Goal: Information Seeking & Learning: Learn about a topic

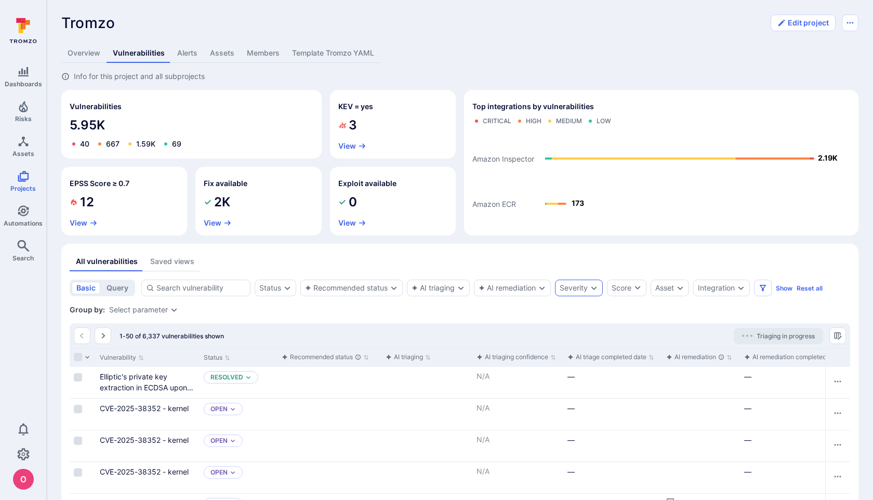
click at [592, 287] on icon "Expand dropdown" at bounding box center [594, 288] width 8 height 8
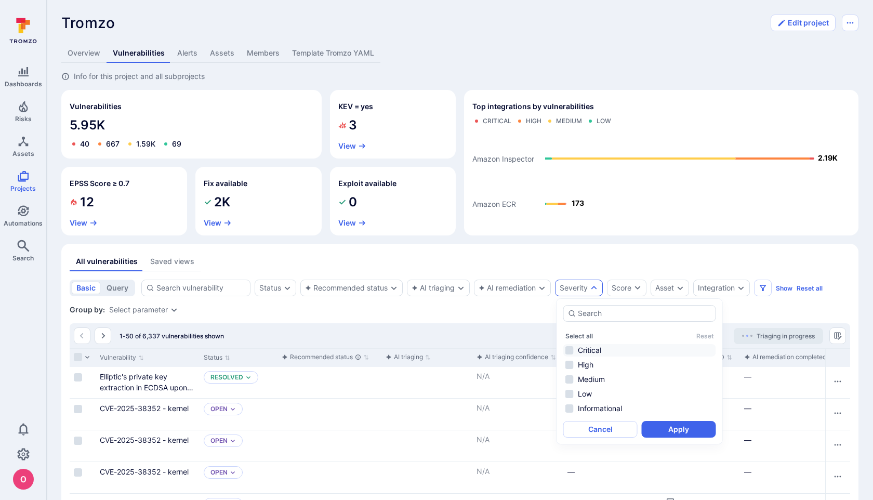
click at [571, 349] on li "Critical" at bounding box center [639, 350] width 153 height 12
click at [678, 429] on button "Apply" at bounding box center [679, 429] width 74 height 17
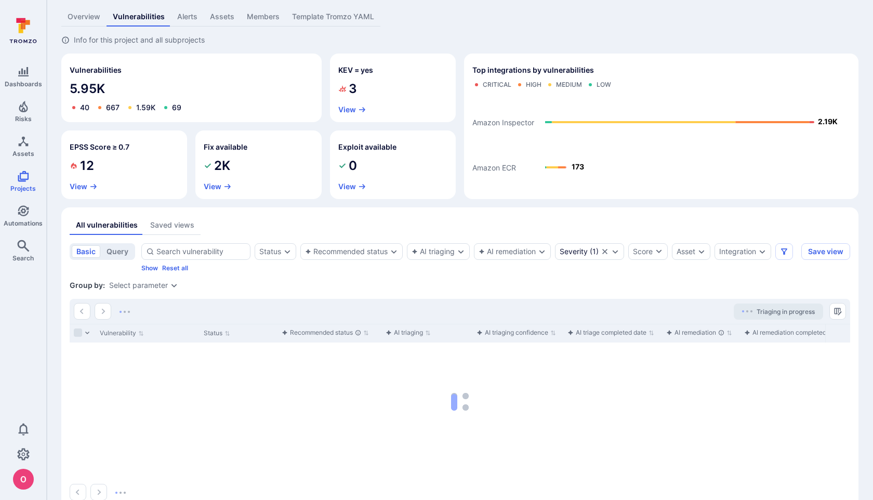
scroll to position [60, 0]
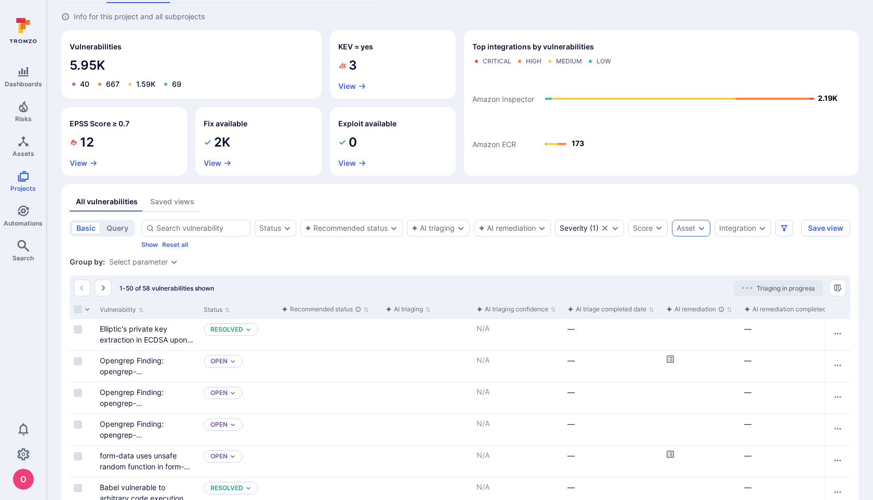
click at [706, 228] on icon "Expand dropdown" at bounding box center [701, 228] width 8 height 8
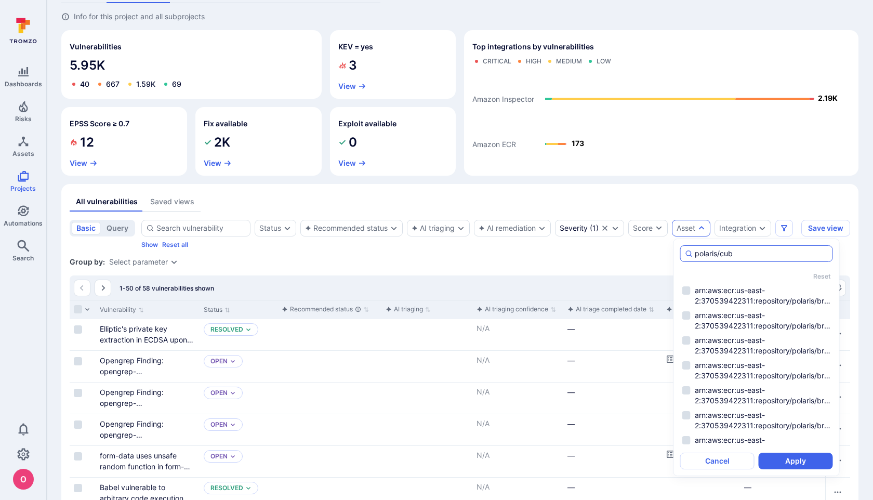
type input "polaris/cube"
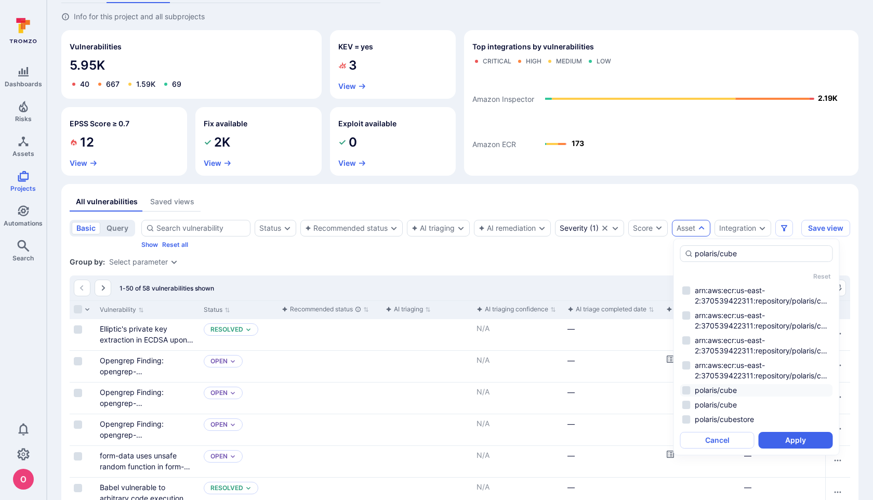
click at [687, 390] on li "polaris/cube" at bounding box center [756, 390] width 153 height 12
click at [687, 403] on li "polaris/cube" at bounding box center [756, 405] width 153 height 12
click at [687, 392] on li "polaris/cube" at bounding box center [756, 390] width 153 height 12
click at [686, 419] on li "polaris/cubestore" at bounding box center [756, 419] width 153 height 12
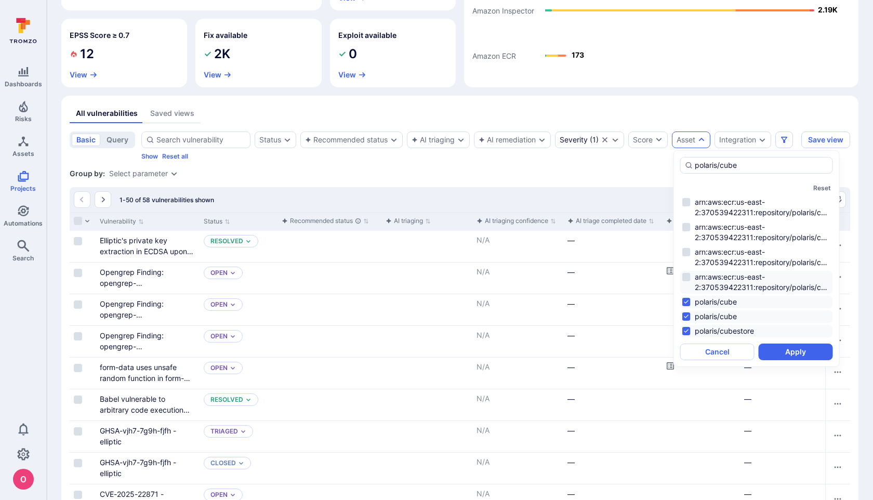
scroll to position [148, 0]
click at [690, 206] on li "arn:aws:ecr:us-east-2:370539422311:repository/polaris/cube/sha256:28eadfb4cf871…" at bounding box center [756, 207] width 153 height 23
click at [690, 224] on li "arn:aws:ecr:us-east-2:370539422311:repository/polaris/cube/sha256:9d2243430d315…" at bounding box center [756, 232] width 153 height 23
click at [690, 253] on li "arn:aws:ecr:us-east-2:370539422311:repository/polaris/cube/sha256:a32c5bd083872…" at bounding box center [756, 257] width 153 height 23
click at [689, 227] on li "arn:aws:ecr:us-east-2:370539422311:repository/polaris/cube/sha256:9d2243430d315…" at bounding box center [756, 232] width 153 height 23
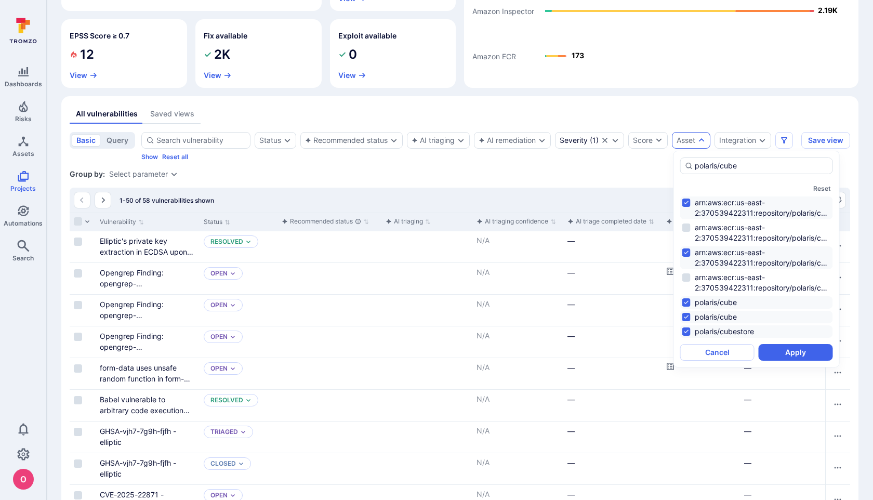
click at [688, 254] on li "arn:aws:ecr:us-east-2:370539422311:repository/polaris/cube/sha256:a32c5bd083872…" at bounding box center [756, 257] width 153 height 23
click at [688, 281] on li "arn:aws:ecr:us-east-2:370539422311:repository/polaris/cube/sha256:fb3fcca6797e2…" at bounding box center [756, 282] width 153 height 23
click at [688, 253] on li "arn:aws:ecr:us-east-2:370539422311:repository/polaris/cube/sha256:a32c5bd083872…" at bounding box center [756, 257] width 153 height 23
click at [688, 227] on li "arn:aws:ecr:us-east-2:370539422311:repository/polaris/cube/sha256:9d2243430d315…" at bounding box center [756, 232] width 153 height 23
click at [786, 349] on button "Apply" at bounding box center [796, 352] width 74 height 17
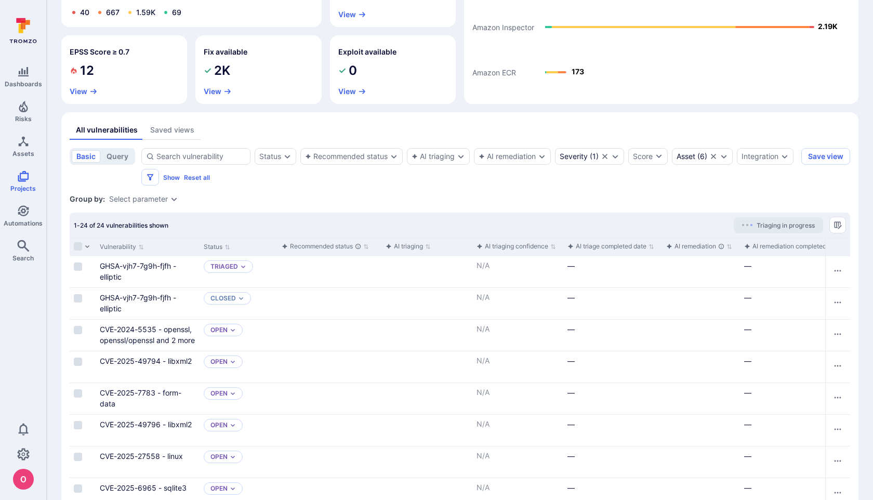
scroll to position [132, 0]
click at [289, 157] on icon "Expand dropdown" at bounding box center [287, 156] width 8 height 8
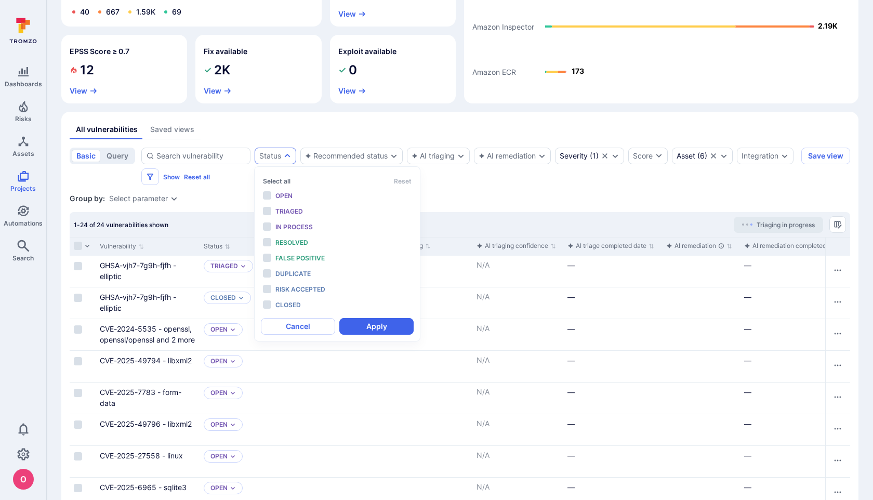
scroll to position [8, 0]
click at [268, 194] on li "Open" at bounding box center [337, 196] width 153 height 14
click at [268, 211] on li "Triaged" at bounding box center [337, 212] width 153 height 14
click at [268, 225] on li "In process" at bounding box center [337, 227] width 153 height 14
click at [381, 326] on button "Apply" at bounding box center [376, 326] width 74 height 17
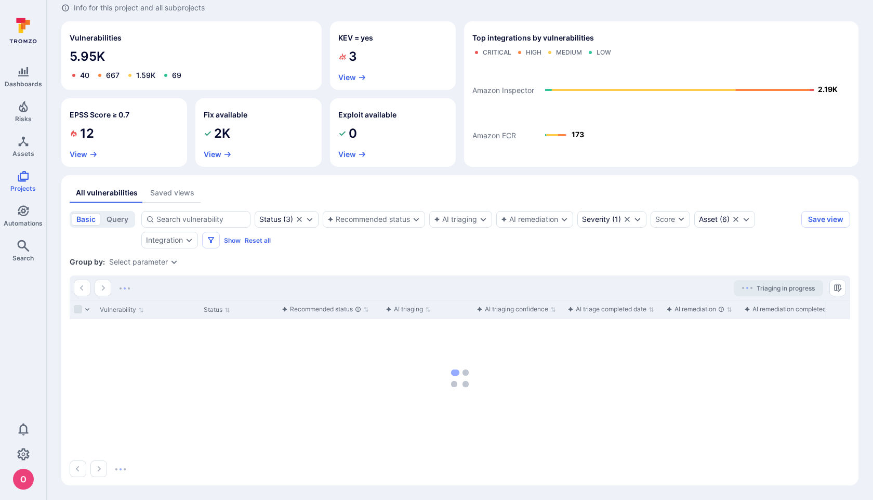
scroll to position [69, 0]
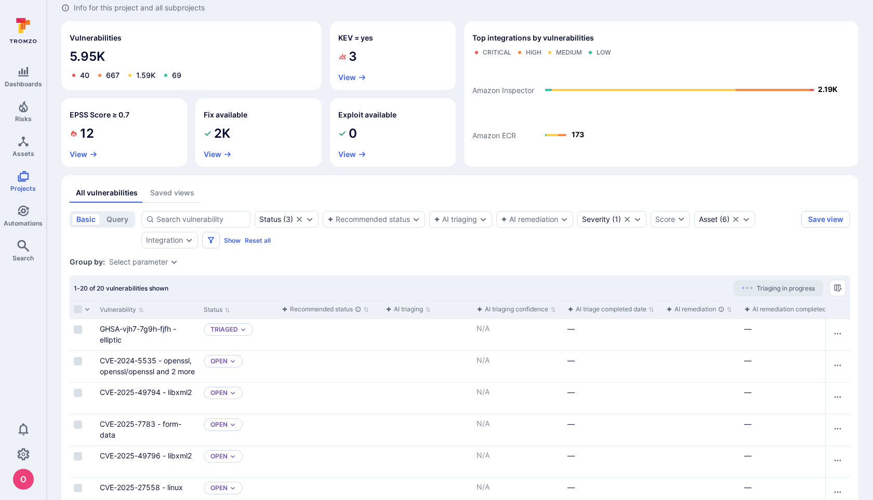
drag, startPoint x: 198, startPoint y: 307, endPoint x: 248, endPoint y: 308, distance: 49.9
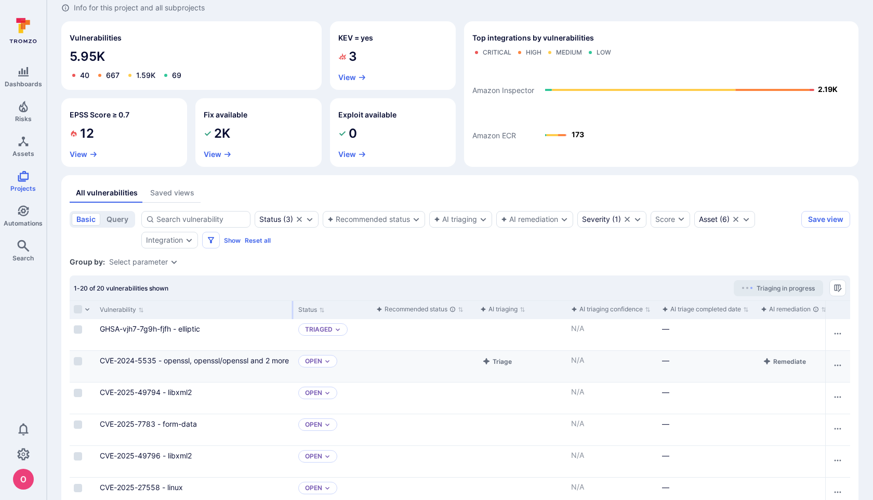
drag, startPoint x: 198, startPoint y: 309, endPoint x: 406, endPoint y: 359, distance: 213.7
click at [293, 311] on div at bounding box center [293, 310] width 2 height 18
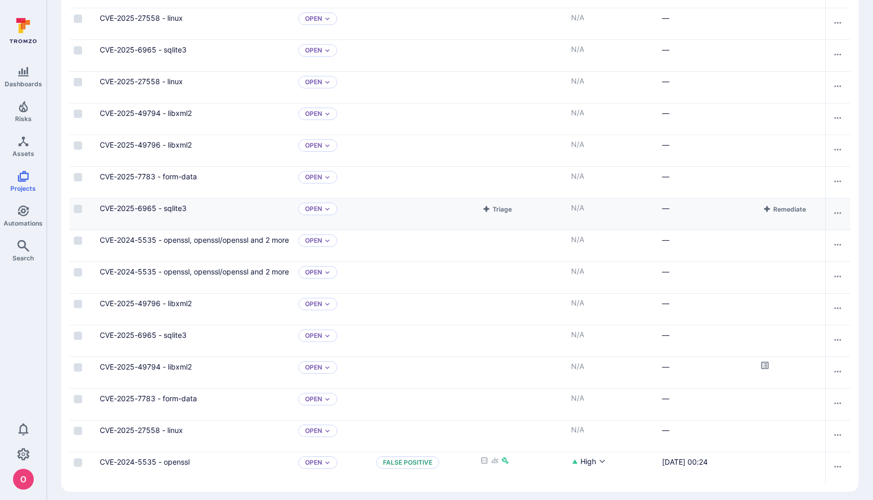
scroll to position [544, 0]
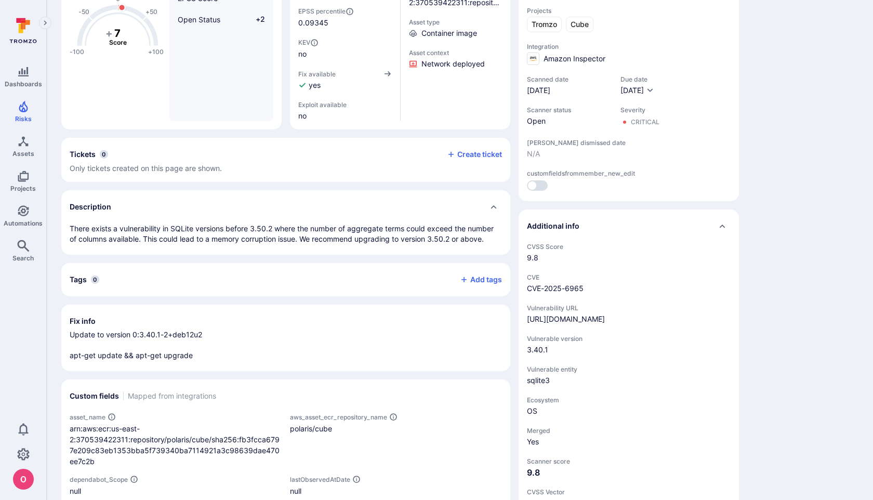
scroll to position [147, 0]
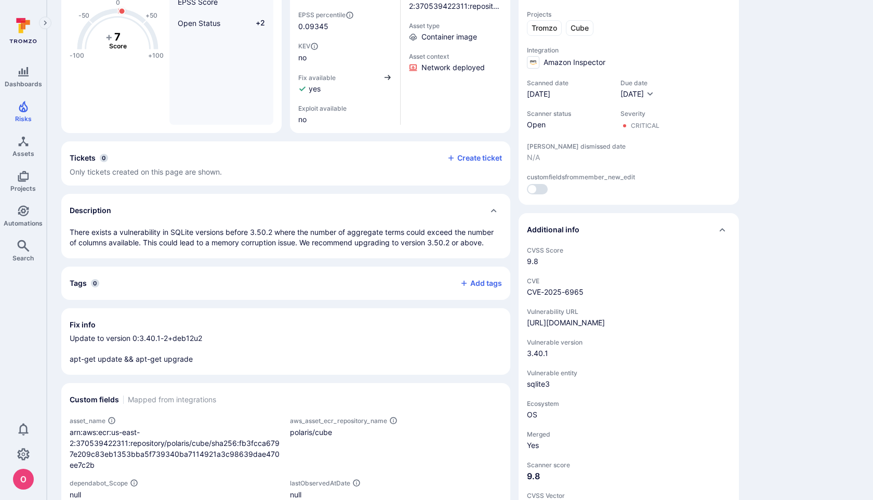
click at [389, 78] on icon "button" at bounding box center [388, 77] width 6 height 5
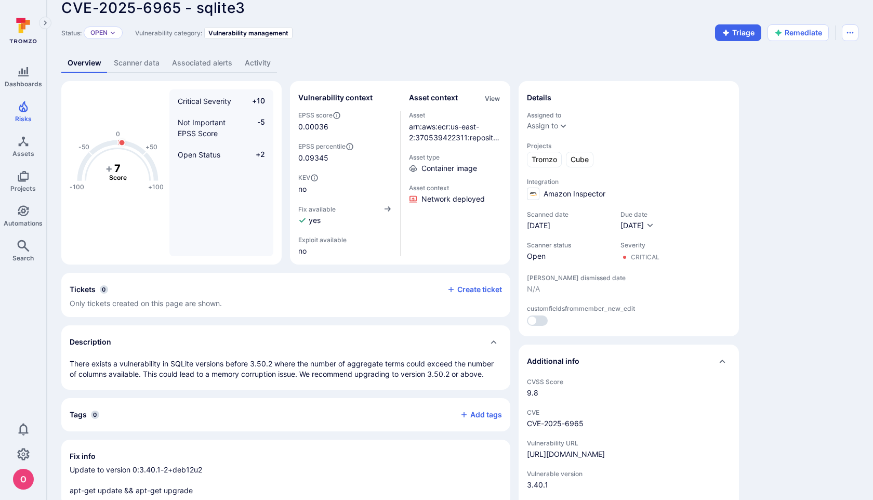
scroll to position [10, 0]
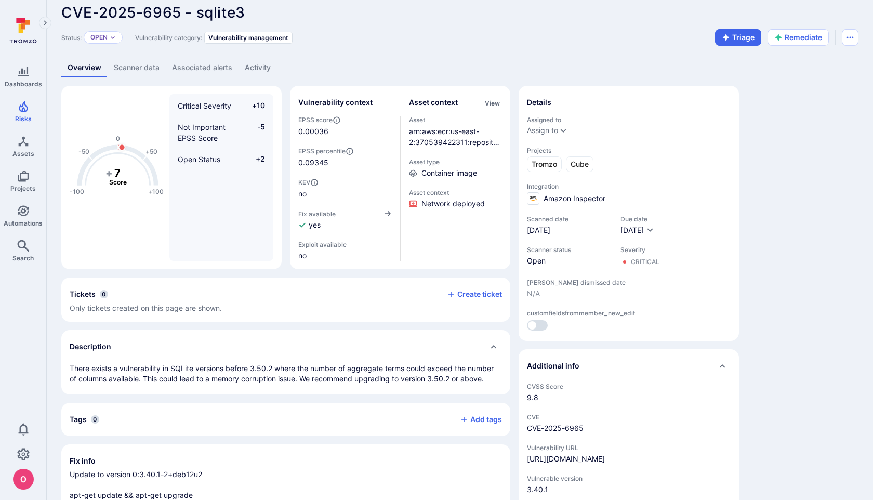
click at [224, 12] on span "CVE-2025-6965 - sqlite3" at bounding box center [153, 13] width 184 height 18
copy span "sqlite3"
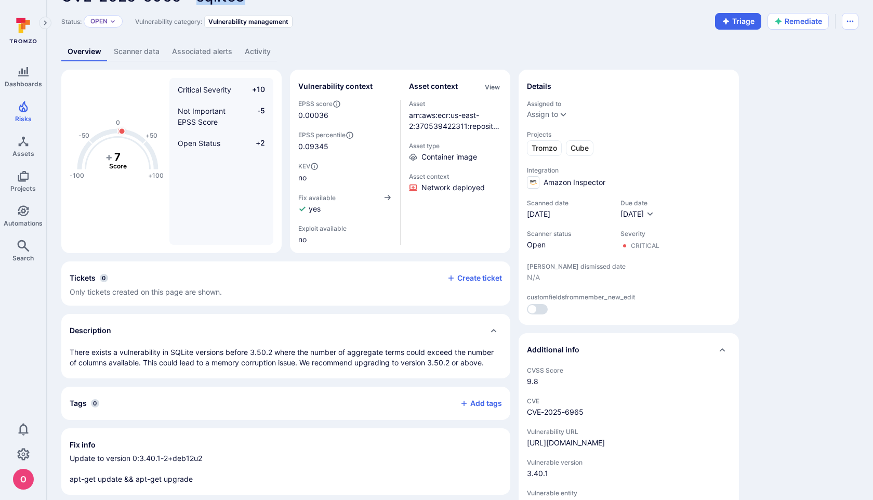
scroll to position [0, 0]
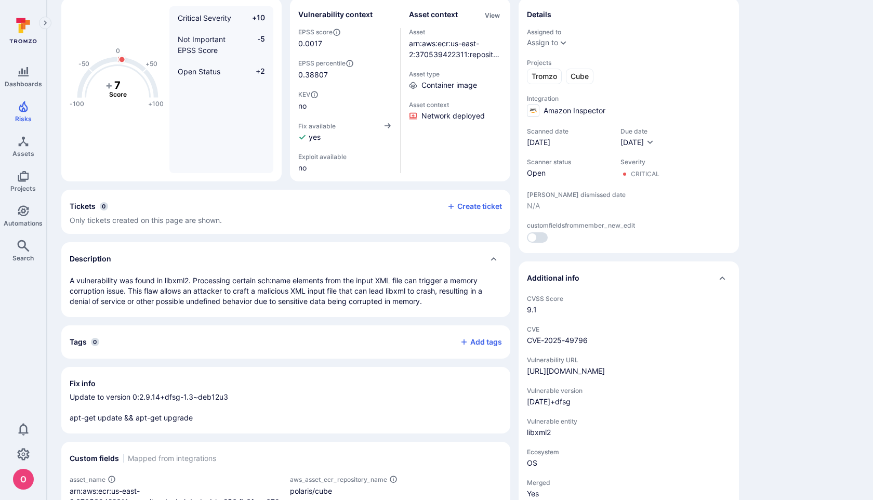
scroll to position [84, 0]
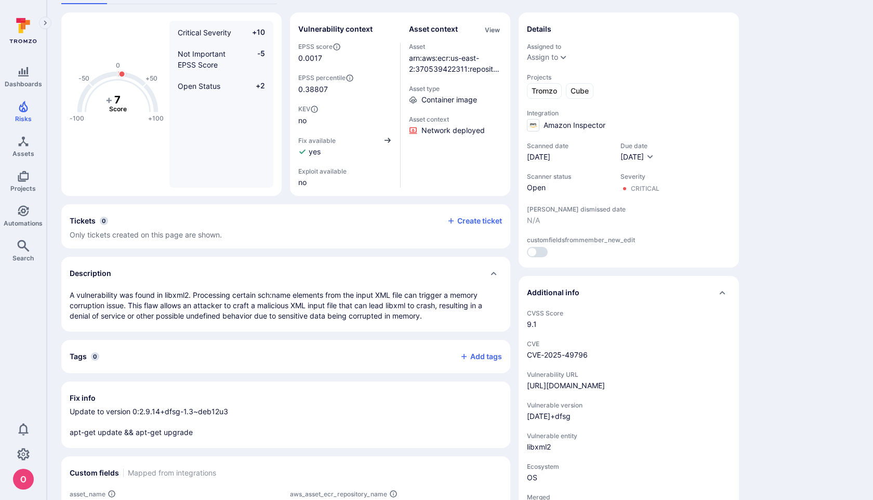
click at [387, 138] on icon "button" at bounding box center [387, 140] width 8 height 8
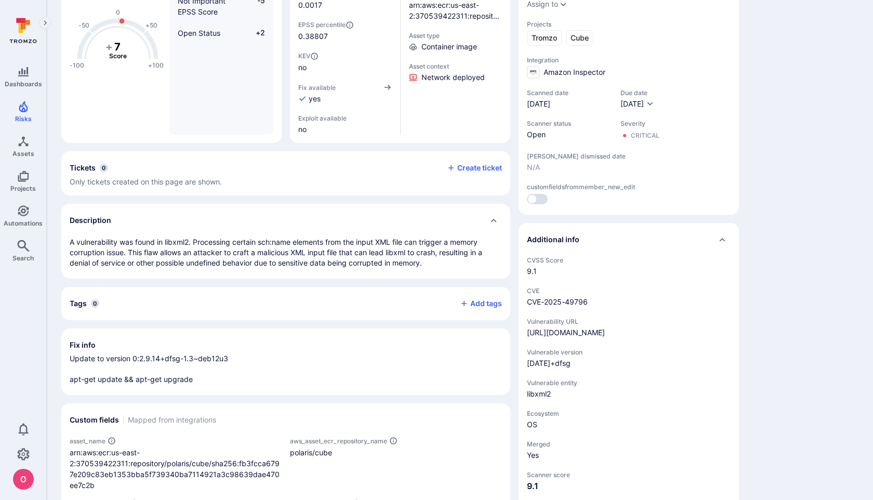
scroll to position [0, 0]
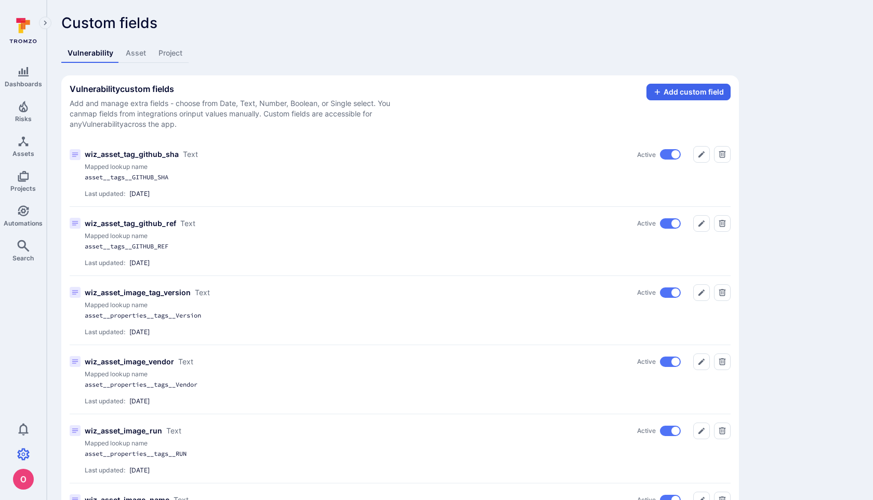
scroll to position [664, 0]
